Goal: Transaction & Acquisition: Purchase product/service

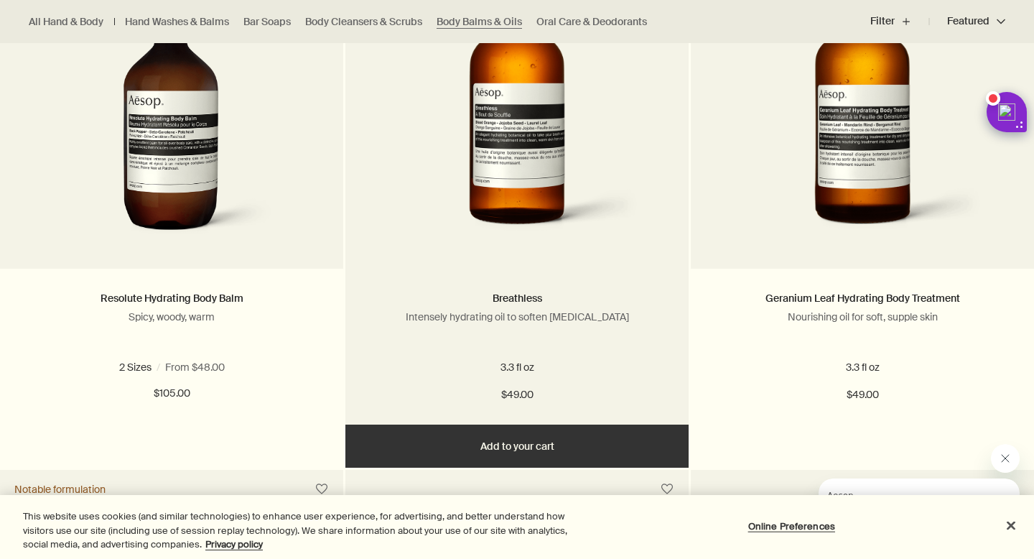
click at [579, 209] on img at bounding box center [516, 114] width 261 height 266
